Goal: Information Seeking & Learning: Learn about a topic

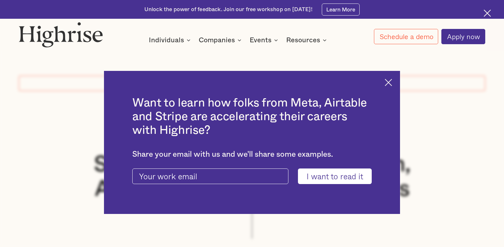
click at [345, 177] on input "I want to read it" at bounding box center [335, 177] width 74 height 16
click at [390, 88] on div "Want to learn how folks from Meta, Airtable and Stripe are accelerating their c…" at bounding box center [252, 142] width 296 height 143
click at [391, 85] on img at bounding box center [388, 82] width 7 height 7
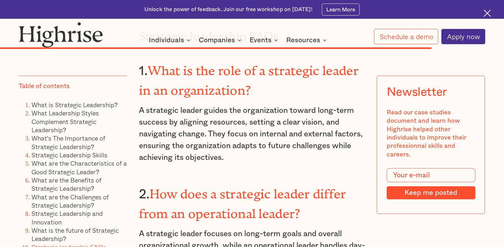
scroll to position [6838, 0]
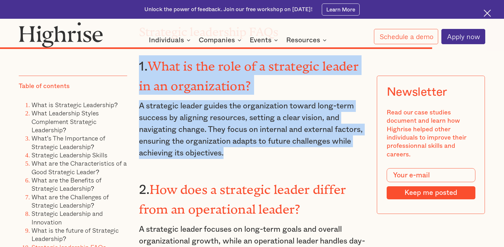
drag, startPoint x: 139, startPoint y: 77, endPoint x: 252, endPoint y: 161, distance: 140.8
copy div "1. What is the role of a strategic leader in an organization? A strategic leade…"
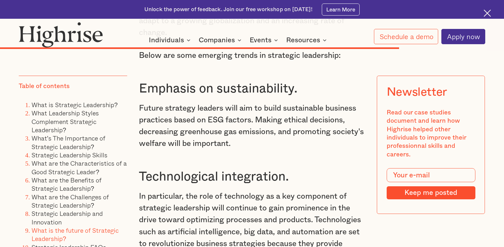
scroll to position [6386, 0]
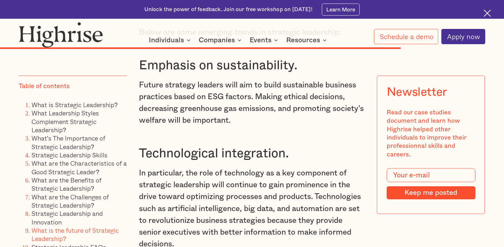
drag, startPoint x: 508, startPoint y: 184, endPoint x: 124, endPoint y: 129, distance: 387.8
click at [124, 129] on li "What Leadership Styles Complement Strategic Leadership?" at bounding box center [79, 121] width 96 height 25
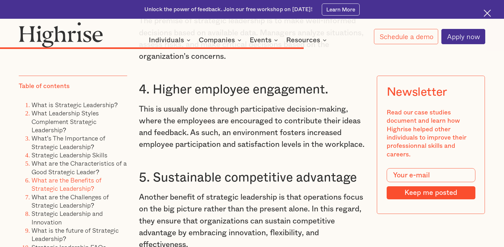
scroll to position [4988, 0]
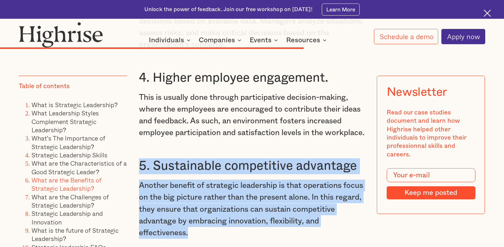
drag, startPoint x: 139, startPoint y: 153, endPoint x: 216, endPoint y: 220, distance: 101.5
copy div "5. Sustainable competitive advantage Another benefit of strategic leadership is…"
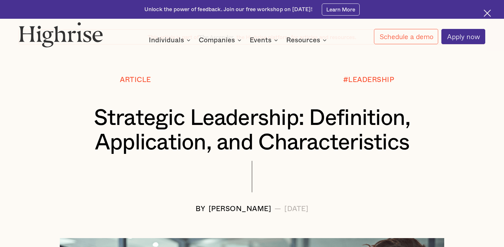
scroll to position [58, 0]
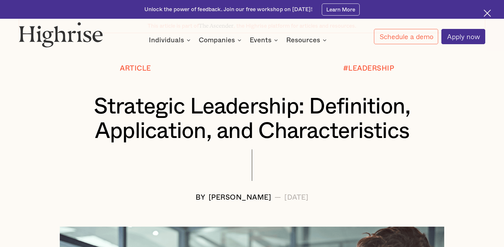
drag, startPoint x: 96, startPoint y: 107, endPoint x: 338, endPoint y: 200, distance: 259.8
click at [338, 200] on div "Article #LEADERSHIP Strategic Leadership: Definition, Application, and Characte…" at bounding box center [252, 133] width 504 height 137
copy div "Strategic Leadership: Definition, Application, and Characteristics BY [PERSON_N…"
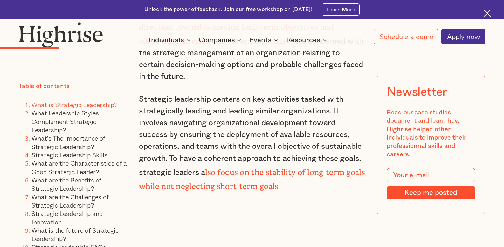
scroll to position [1439, 0]
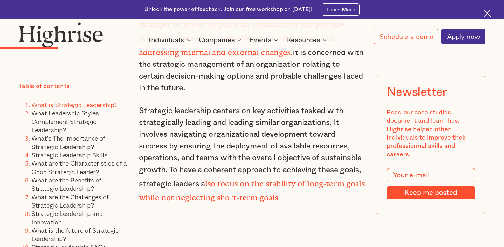
drag, startPoint x: 284, startPoint y: 196, endPoint x: 277, endPoint y: 211, distance: 16.7
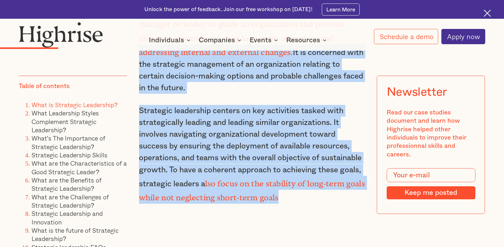
drag, startPoint x: 278, startPoint y: 200, endPoint x: 139, endPoint y: 55, distance: 200.6
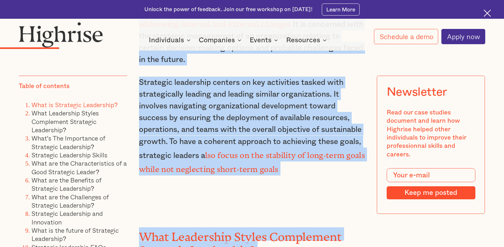
scroll to position [1525, 0]
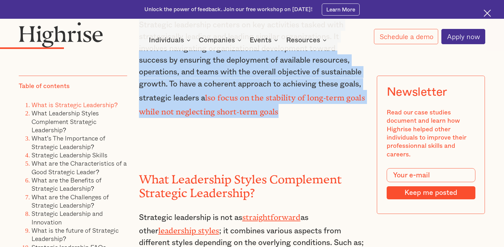
drag, startPoint x: 139, startPoint y: 83, endPoint x: 299, endPoint y: 113, distance: 162.4
copy div "Strategic leadership is the capacity of an organizational manager or leader to …"
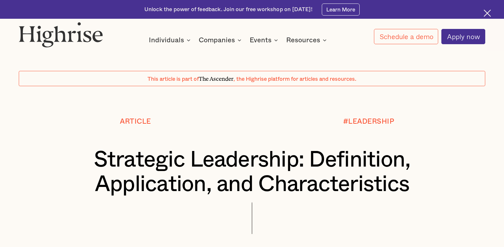
scroll to position [0, 0]
